Goal: Task Accomplishment & Management: Complete application form

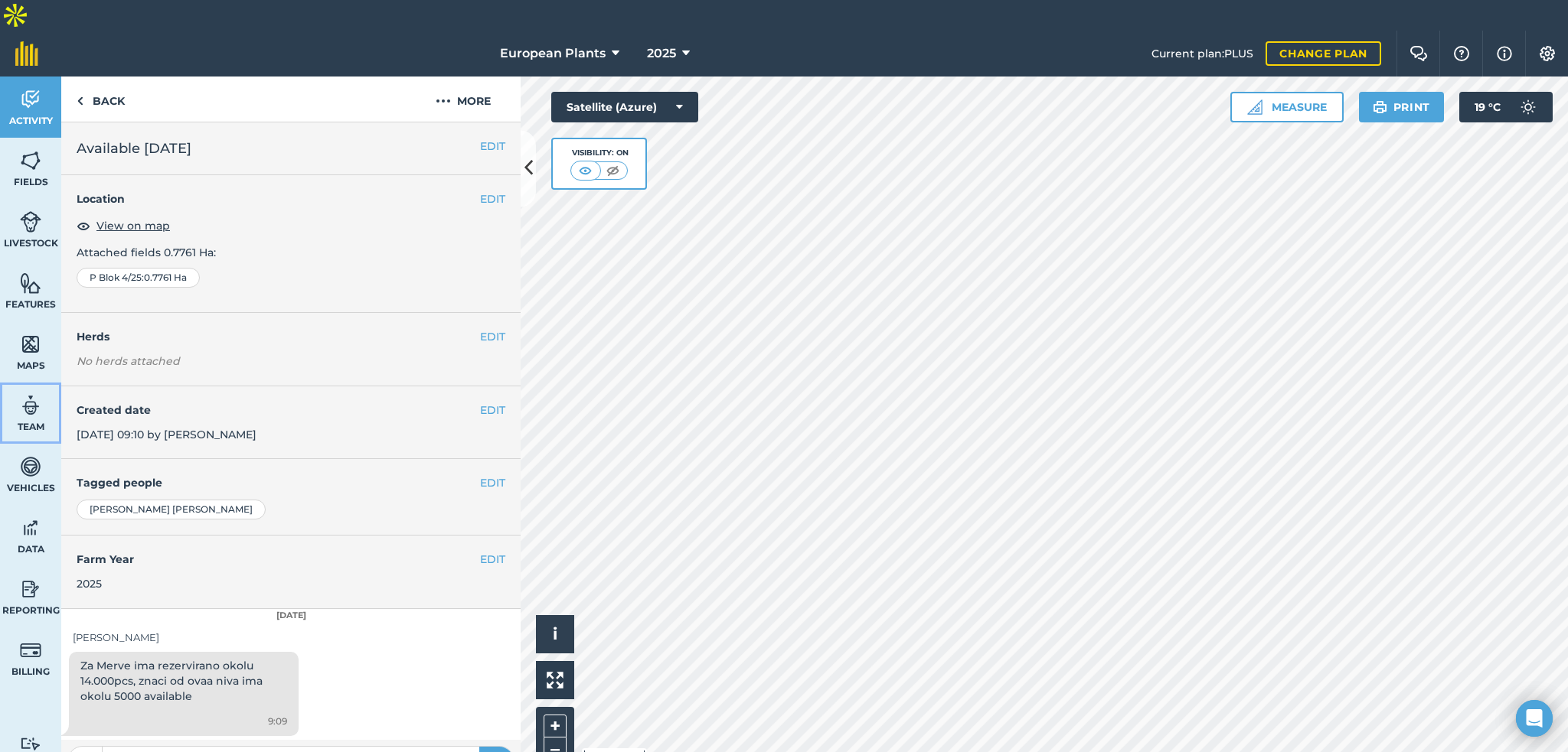
click at [18, 421] on span "Team" at bounding box center [30, 427] width 61 height 12
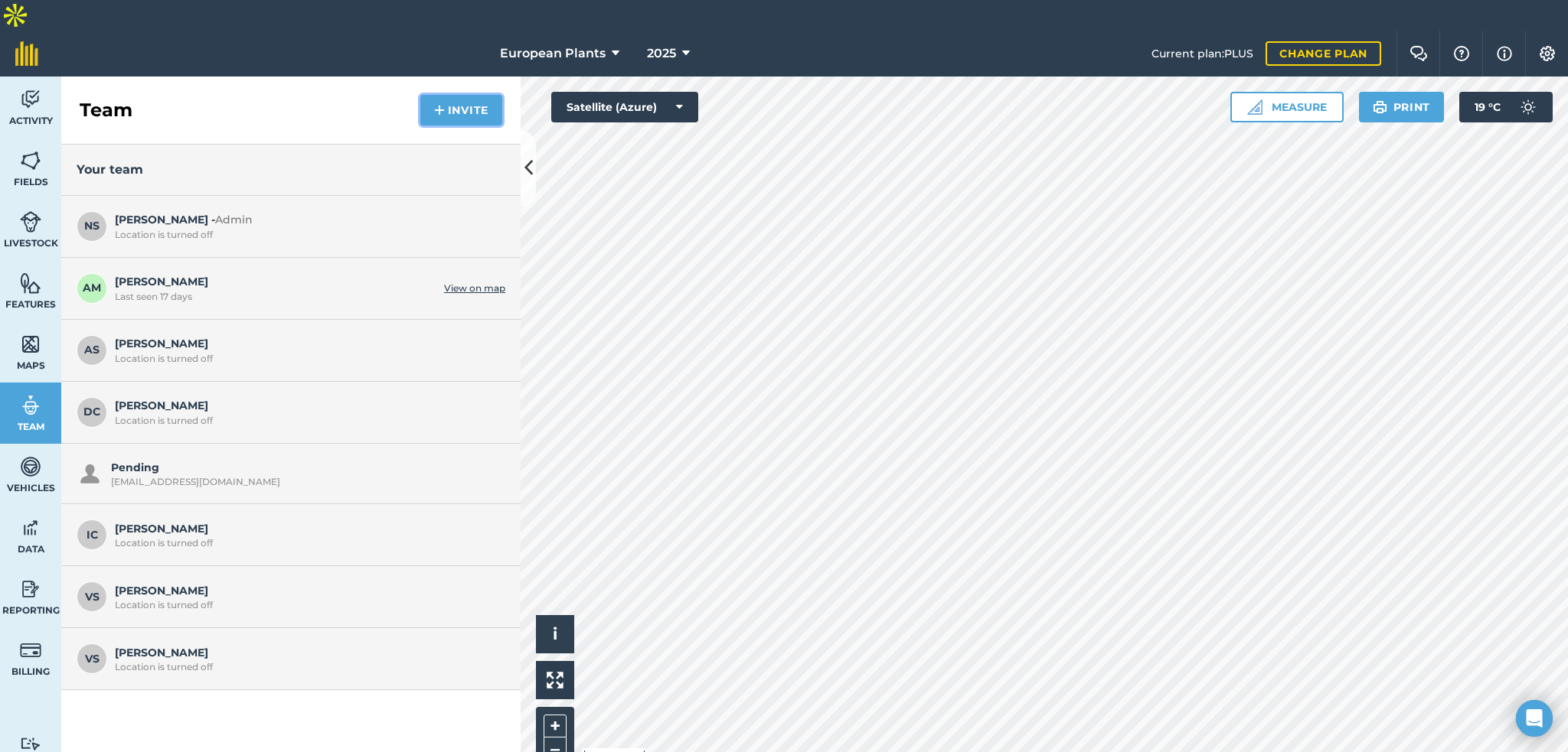
click at [470, 95] on button "Invite" at bounding box center [461, 110] width 82 height 30
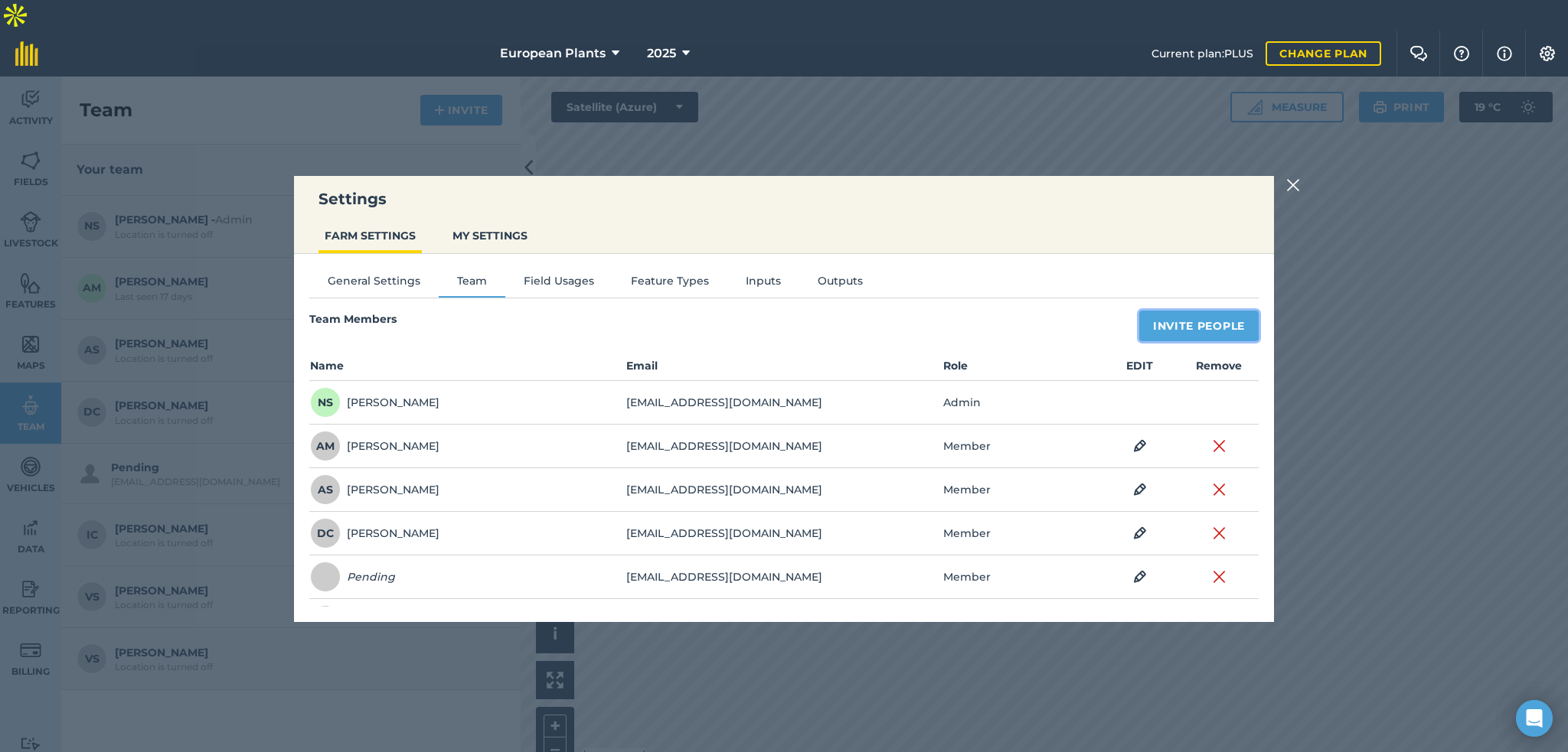
click at [1183, 318] on button "Invite People" at bounding box center [1199, 325] width 120 height 30
select select "MEMBER"
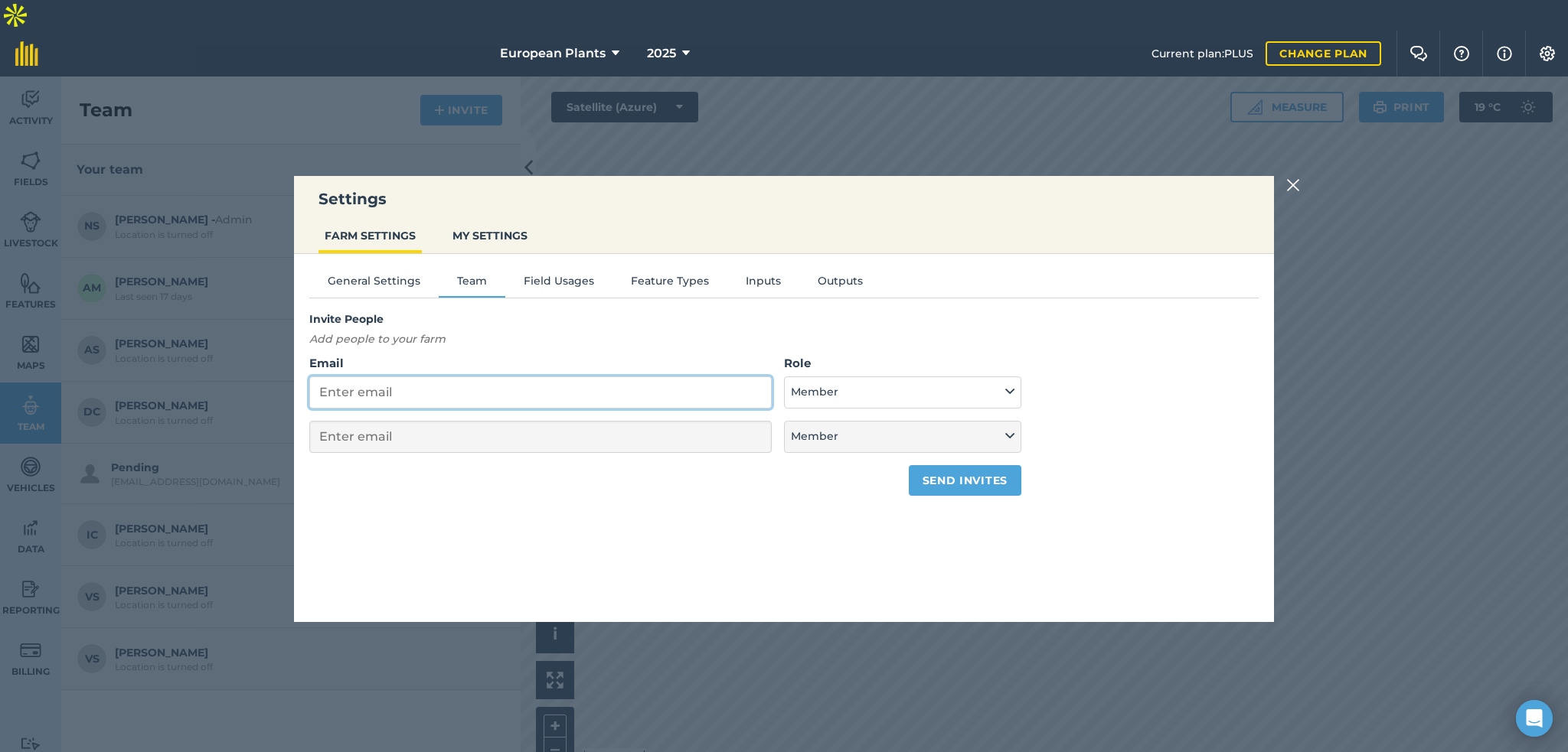
click at [399, 391] on input "Email" at bounding box center [540, 392] width 462 height 32
paste input "[EMAIL_ADDRESS][DOMAIN_NAME]"
type input "[EMAIL_ADDRESS][DOMAIN_NAME]"
select select "MEMBER"
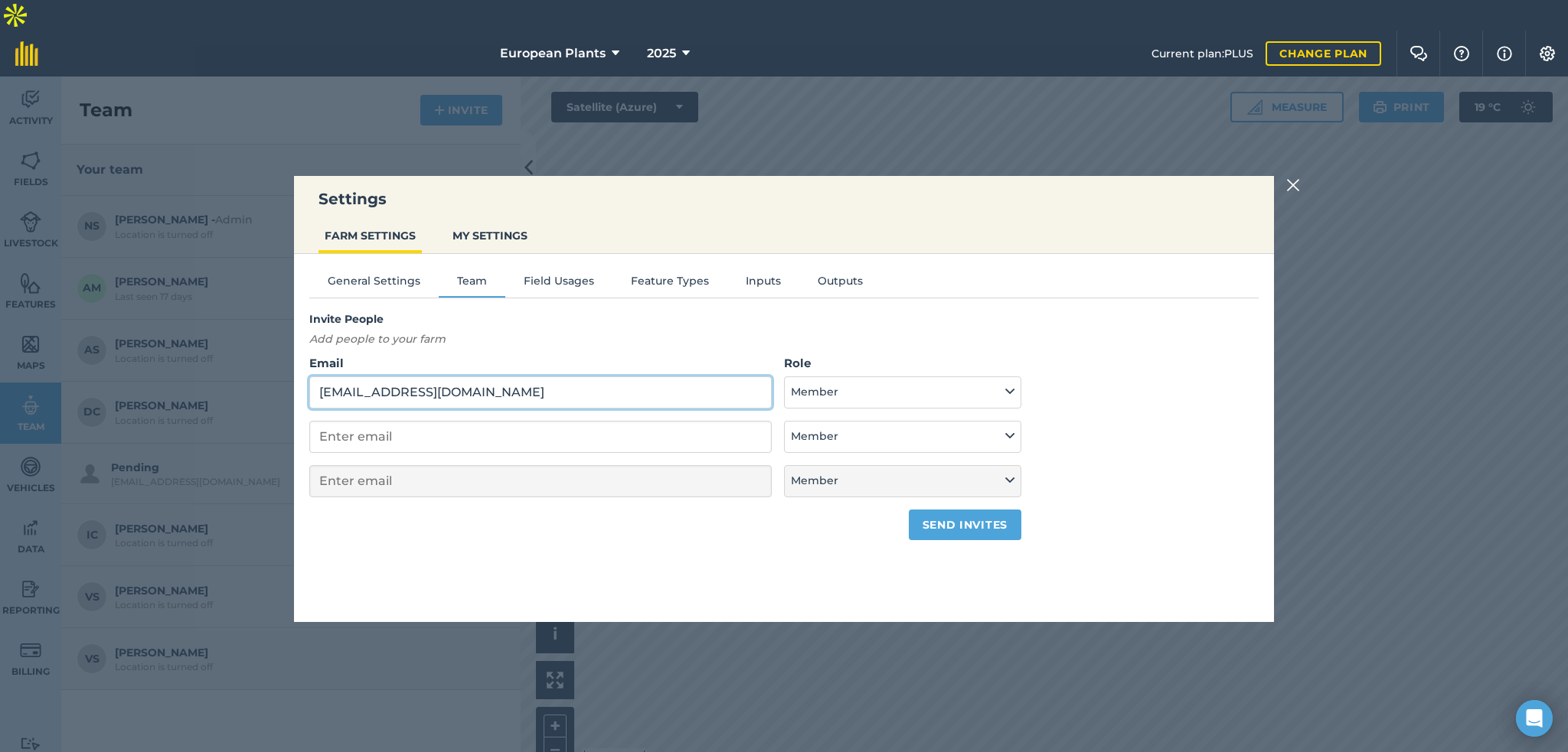
type input "[EMAIL_ADDRESS][DOMAIN_NAME]"
click at [898, 397] on button "Member" at bounding box center [903, 392] width 238 height 32
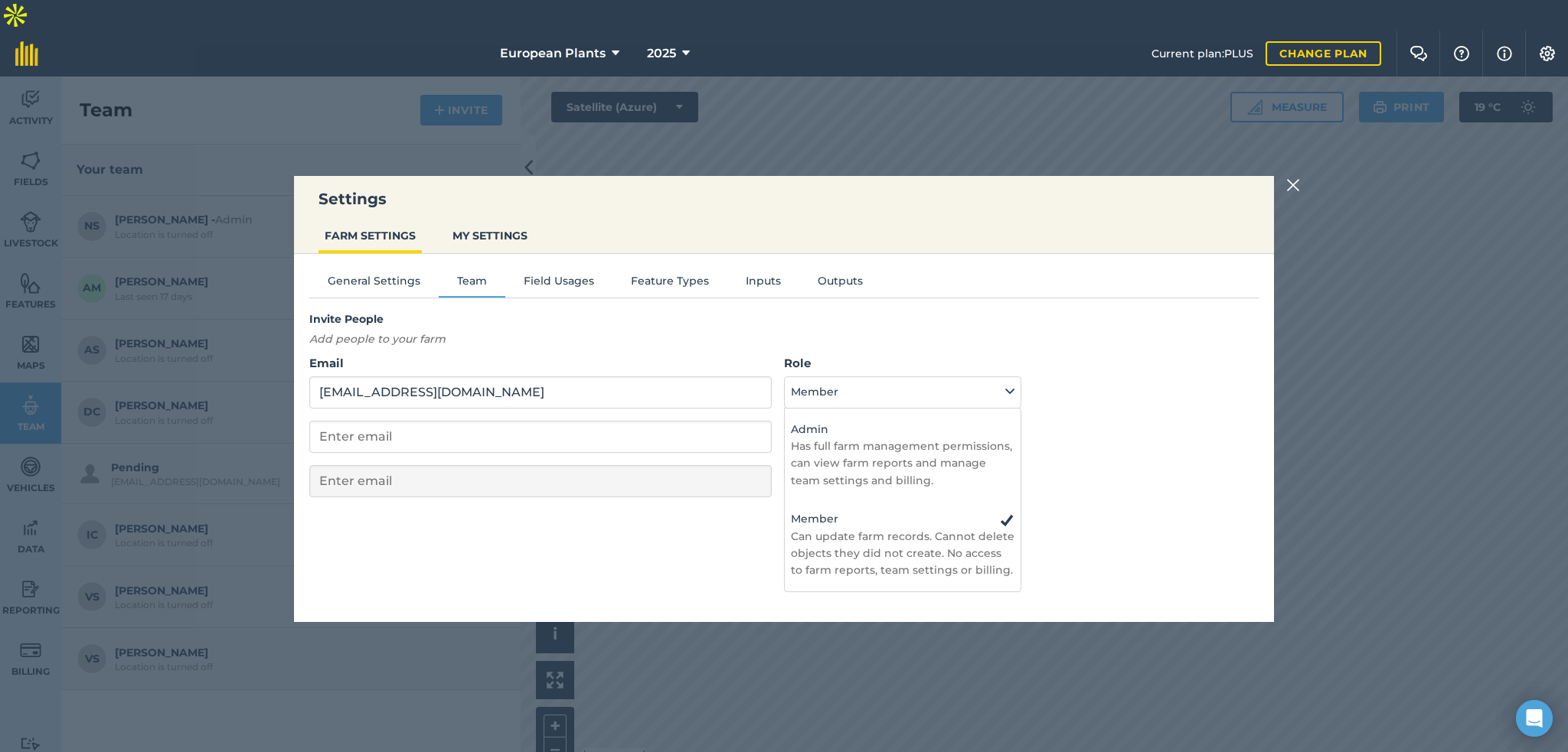
click at [1046, 318] on div "Invite People Add people to your farm Email [EMAIL_ADDRESS][DOMAIN_NAME] Role A…" at bounding box center [784, 425] width 949 height 229
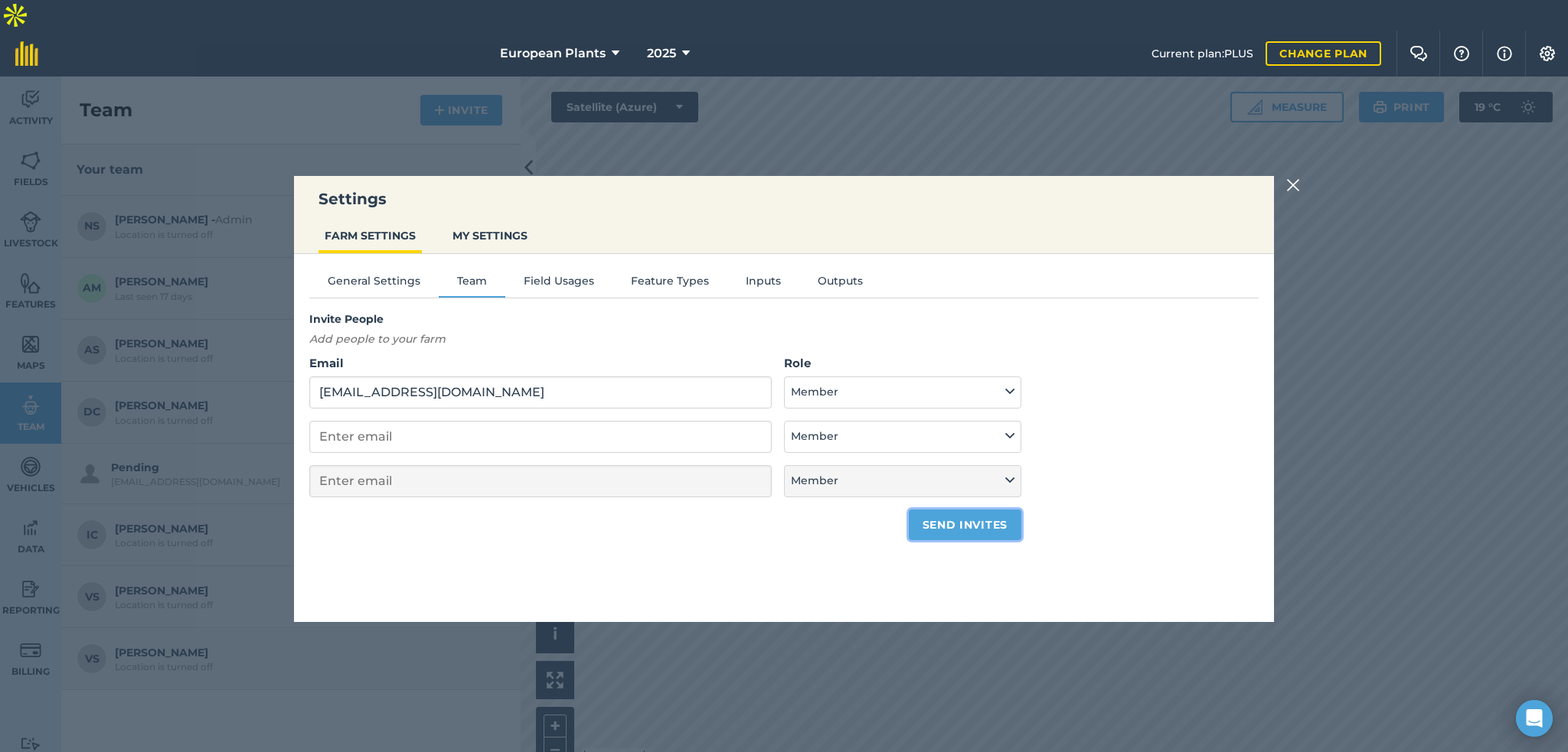
click at [963, 529] on button "Send invites" at bounding box center [965, 524] width 112 height 30
